Goal: Obtain resource: Obtain resource

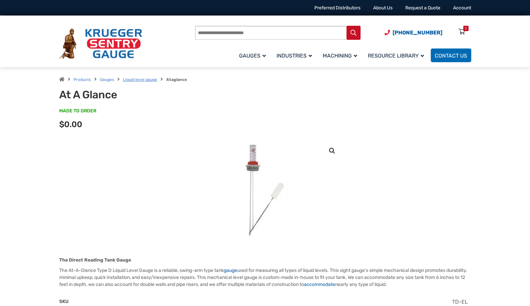
click at [140, 81] on link "Liquid level gauge" at bounding box center [140, 79] width 34 height 5
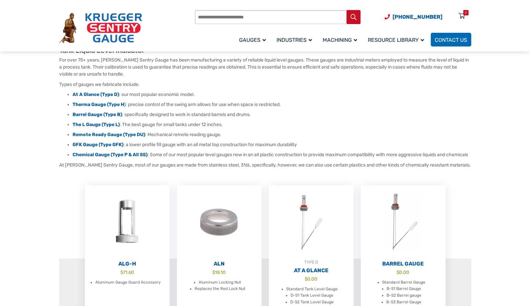
scroll to position [100, 0]
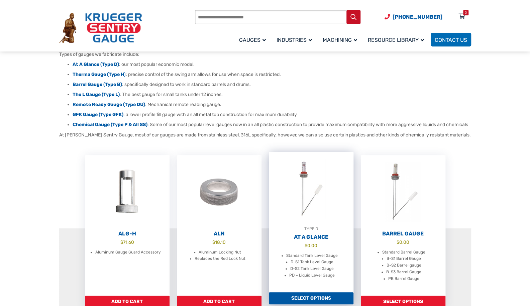
click at [311, 240] on h2 "At A Glance" at bounding box center [311, 237] width 85 height 7
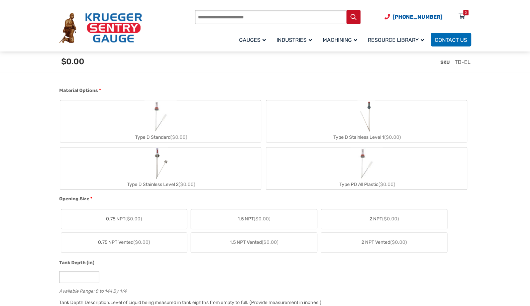
scroll to position [267, 0]
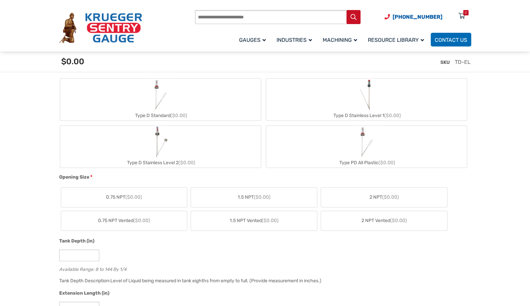
click at [353, 163] on div "Type PD All Plastic ($0.00)" at bounding box center [366, 163] width 201 height 10
type input "**"
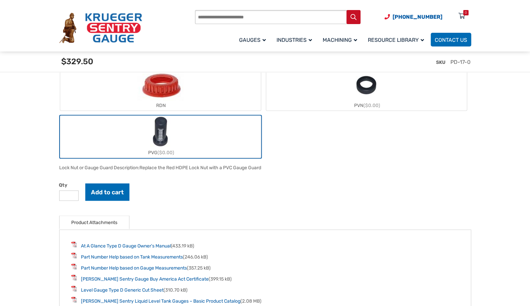
scroll to position [635, 0]
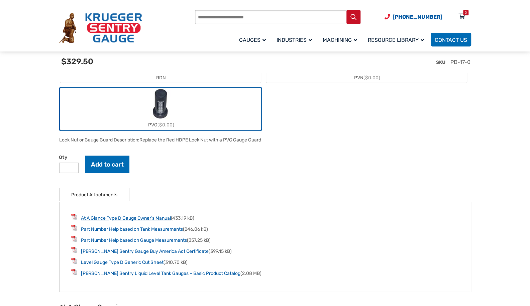
click at [127, 216] on link "At A Glance Type D Gauge Owner’s Manual" at bounding box center [126, 218] width 90 height 6
click at [135, 252] on link "[PERSON_NAME] Sentry Gauge Buy America Act Certificate" at bounding box center [145, 251] width 128 height 6
click at [128, 260] on link "Level Gauge Type D Generic Cut Sheet" at bounding box center [122, 262] width 83 height 6
